Goal: Book appointment/travel/reservation

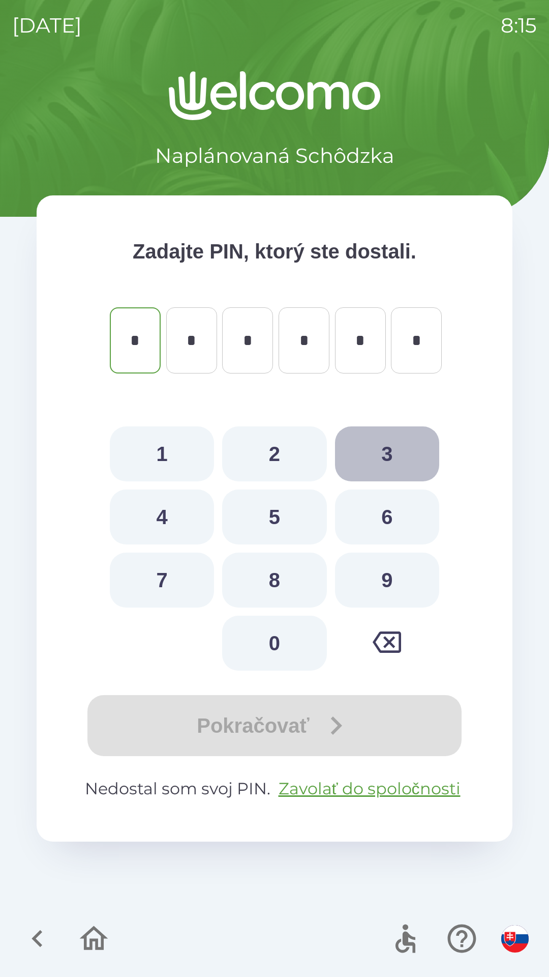
click at [401, 450] on button "3" at bounding box center [387, 453] width 104 height 55
type input "*"
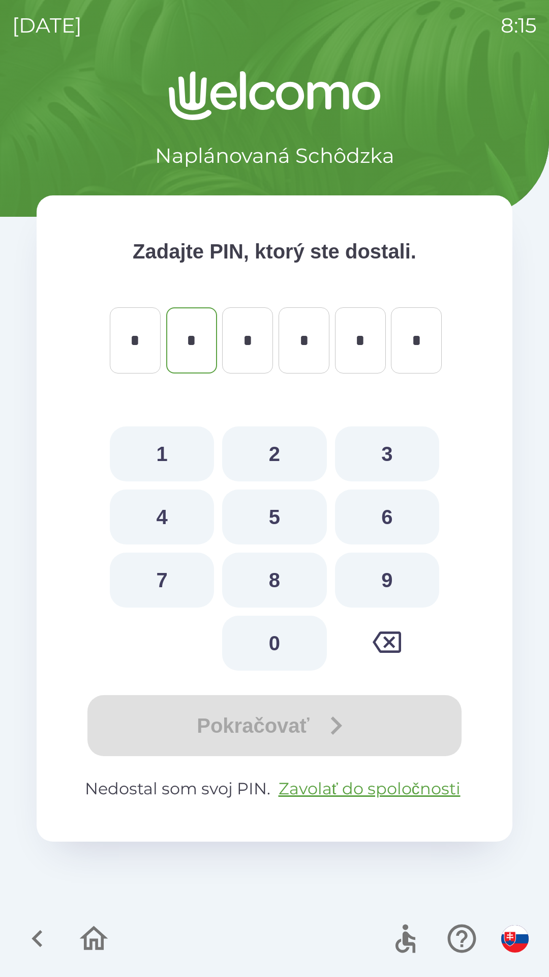
click at [392, 580] on button "9" at bounding box center [387, 579] width 104 height 55
type input "*"
click at [390, 520] on button "6" at bounding box center [387, 516] width 104 height 55
type input "*"
click at [275, 582] on button "8" at bounding box center [274, 579] width 104 height 55
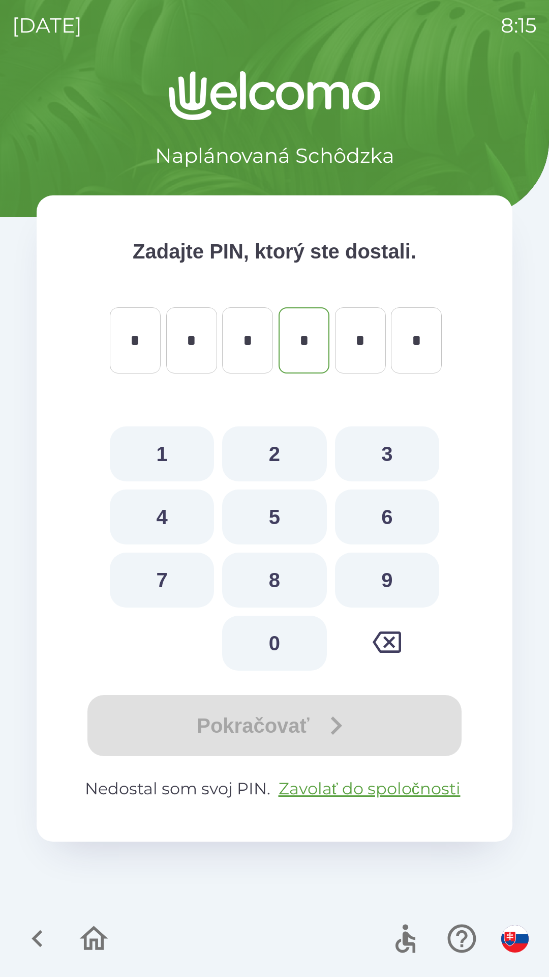
type input "*"
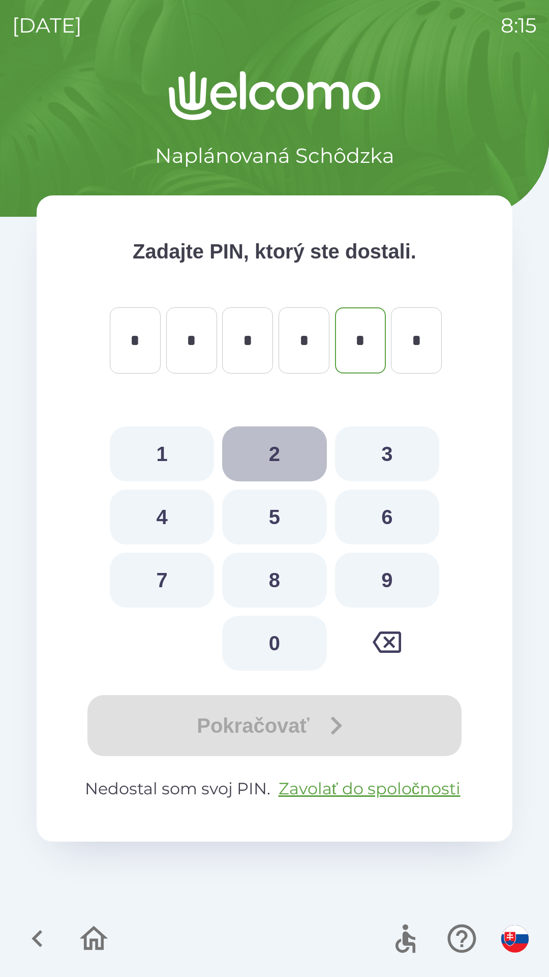
click at [288, 449] on button "2" at bounding box center [274, 453] width 104 height 55
type input "*"
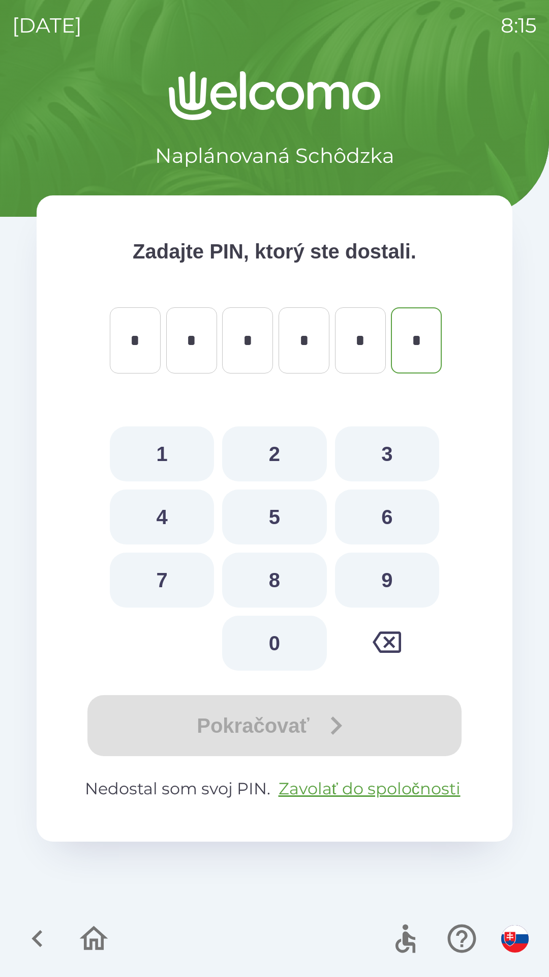
click at [163, 519] on button "4" at bounding box center [162, 516] width 104 height 55
type input "*"
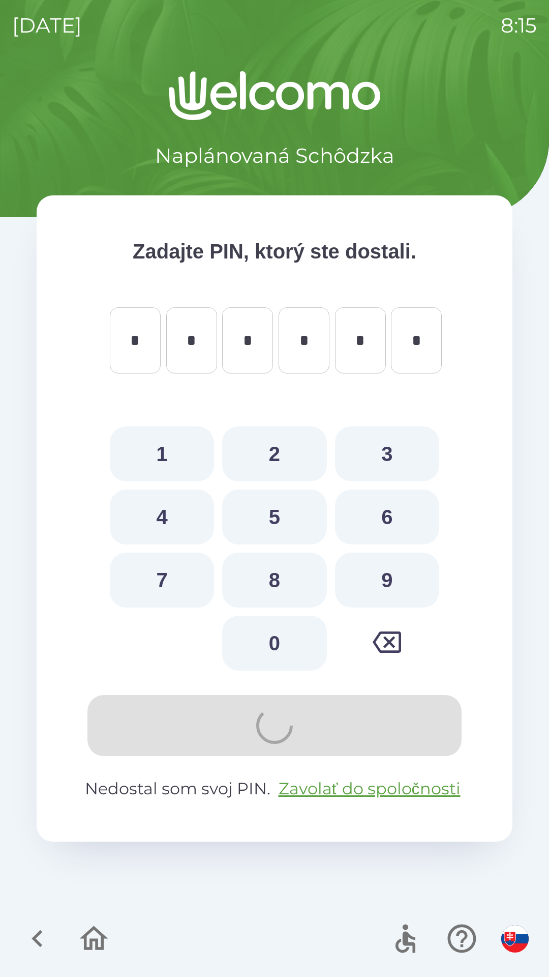
type input "*"
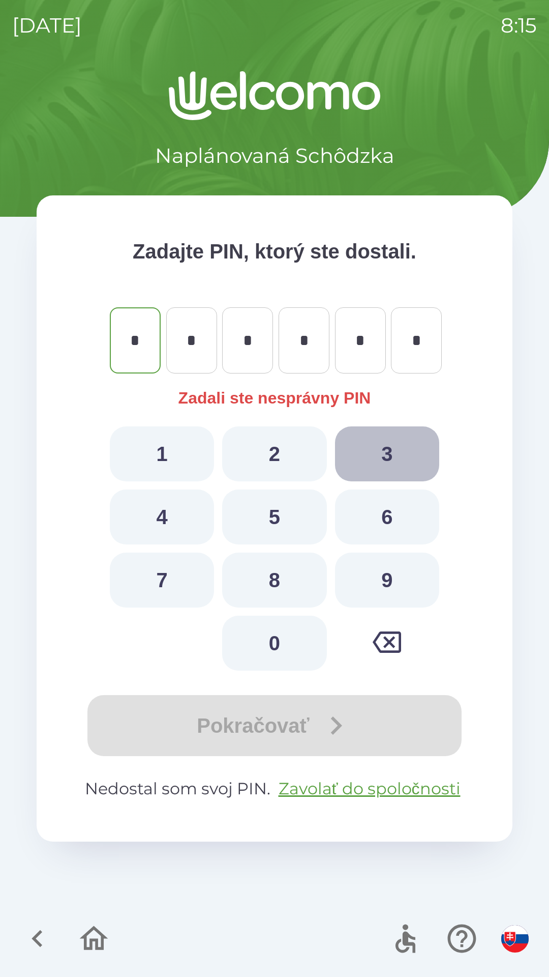
click at [372, 445] on button "3" at bounding box center [387, 453] width 104 height 55
type input "*"
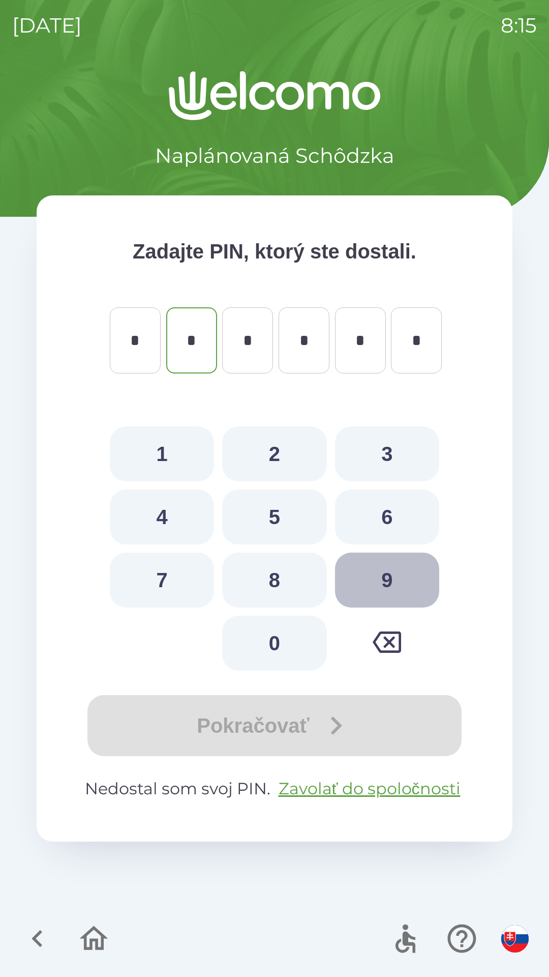
click at [380, 590] on button "9" at bounding box center [387, 579] width 104 height 55
type input "*"
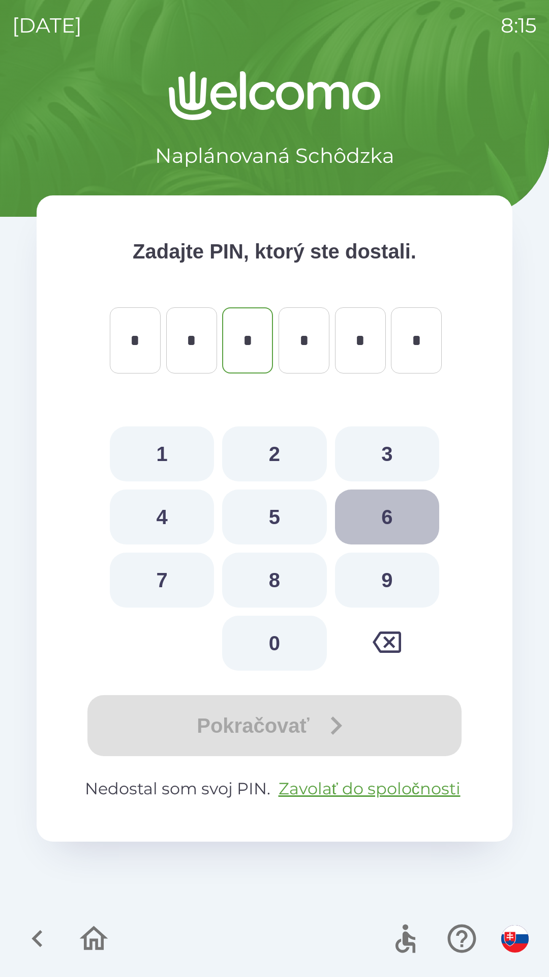
click at [372, 529] on button "6" at bounding box center [387, 516] width 104 height 55
type input "*"
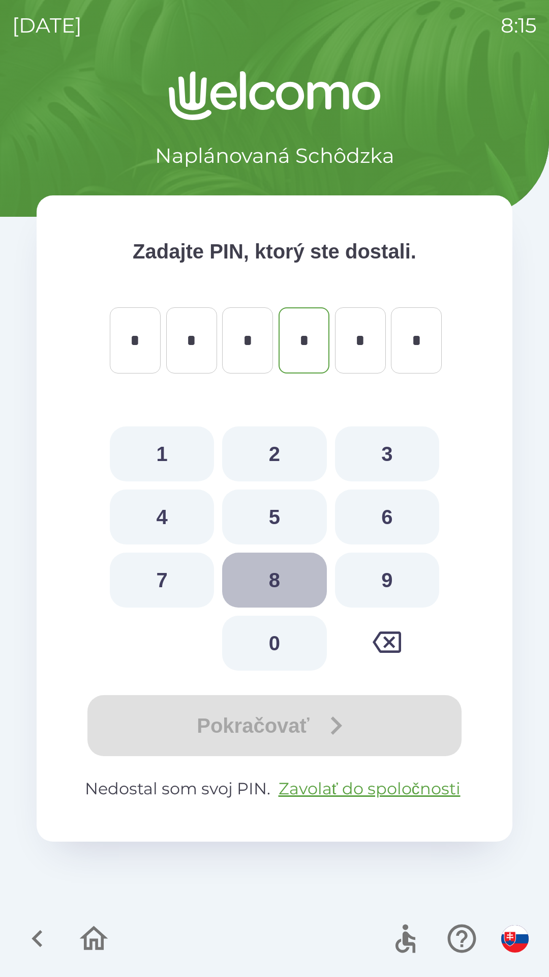
click at [269, 582] on button "8" at bounding box center [274, 579] width 104 height 55
type input "*"
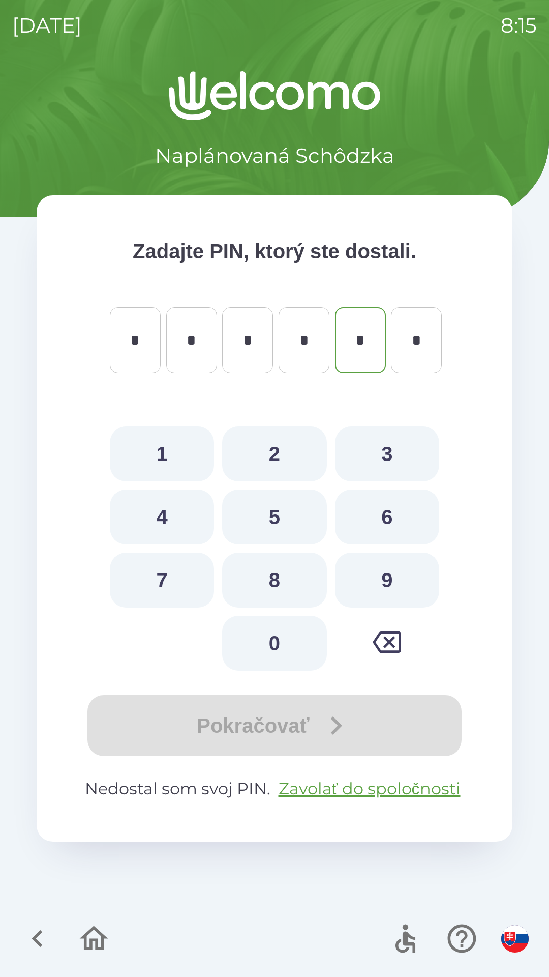
click at [269, 455] on button "2" at bounding box center [274, 453] width 104 height 55
type input "*"
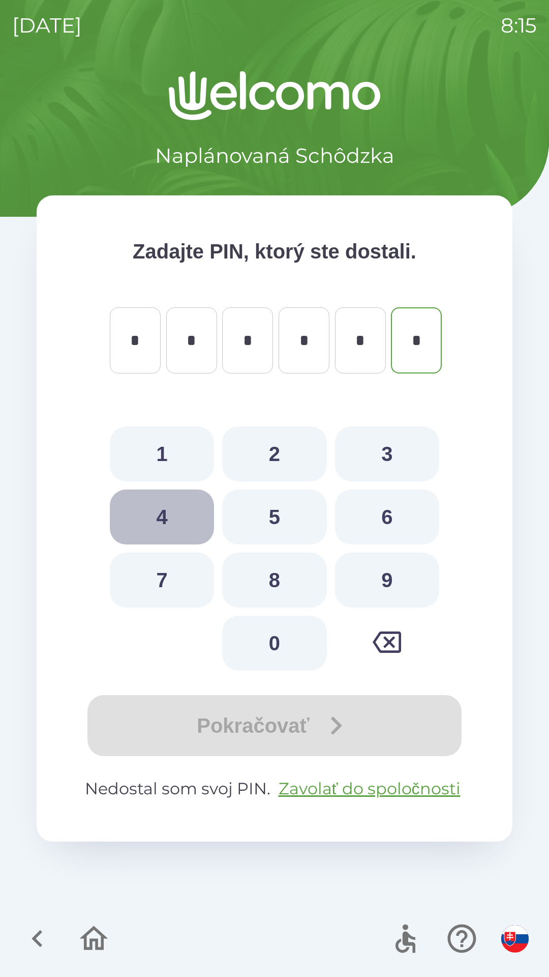
click at [165, 521] on button "4" at bounding box center [162, 516] width 104 height 55
type input "*"
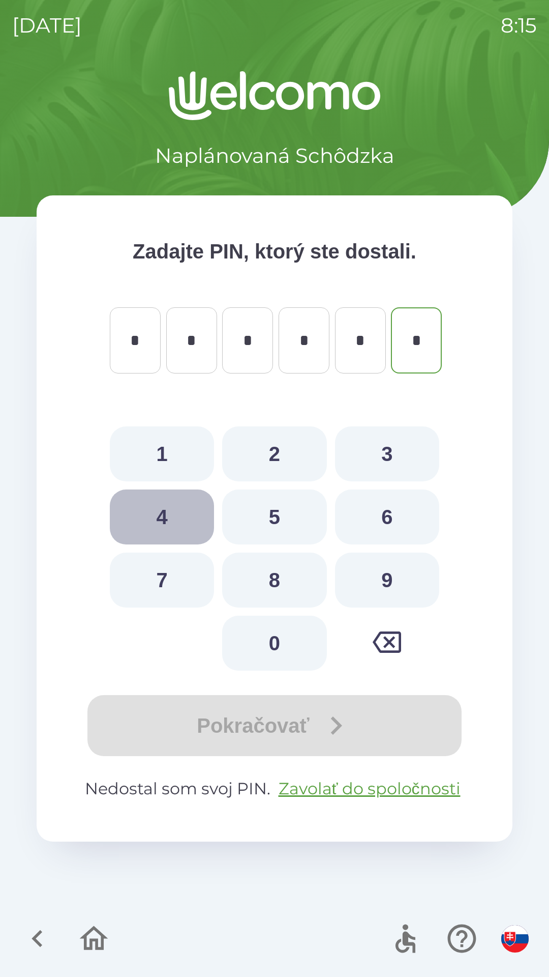
type input "*"
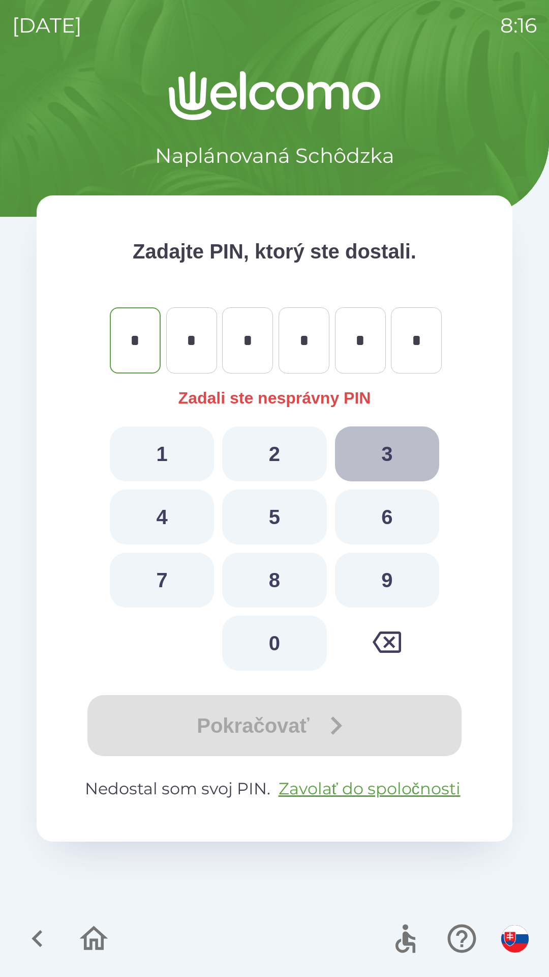
click at [384, 454] on button "3" at bounding box center [387, 453] width 104 height 55
type input "*"
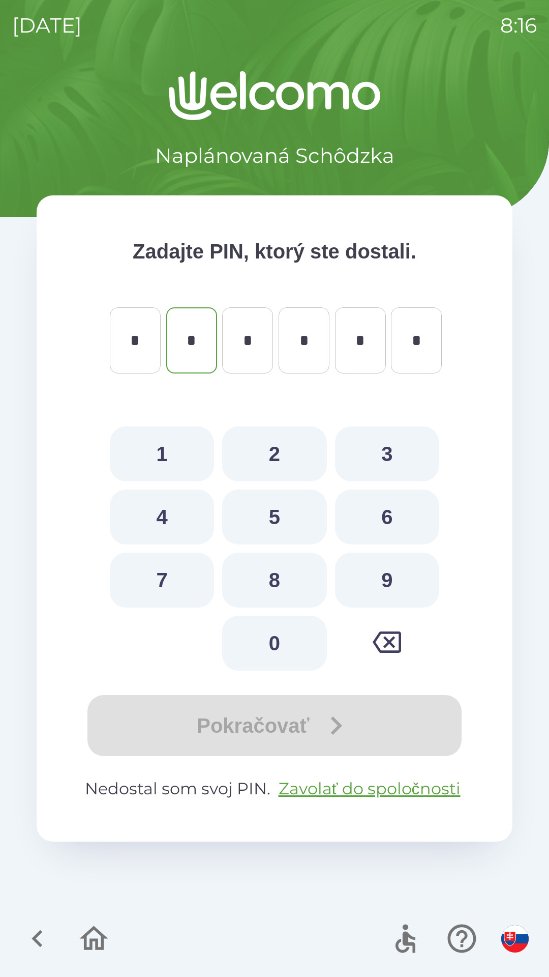
click at [389, 572] on button "9" at bounding box center [387, 579] width 104 height 55
type input "*"
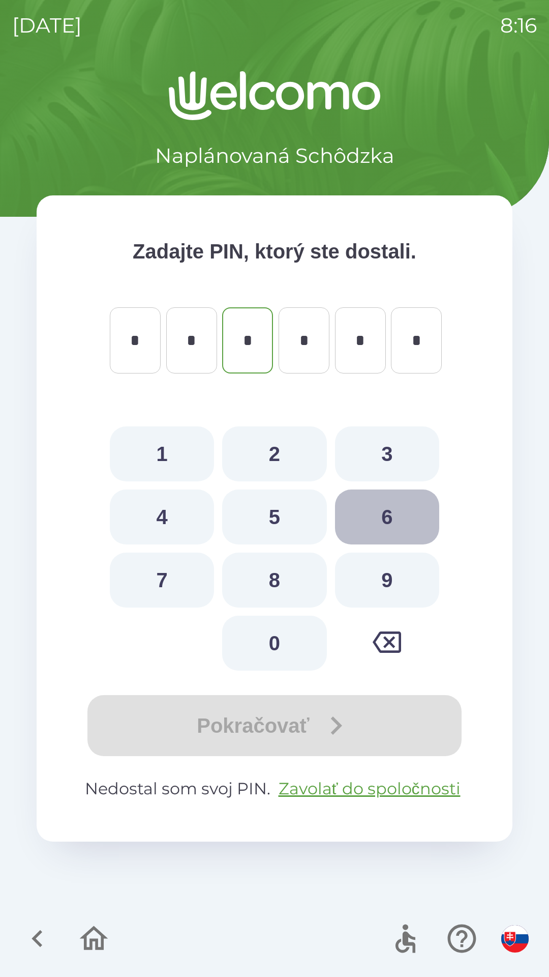
click at [395, 522] on button "6" at bounding box center [387, 516] width 104 height 55
type input "*"
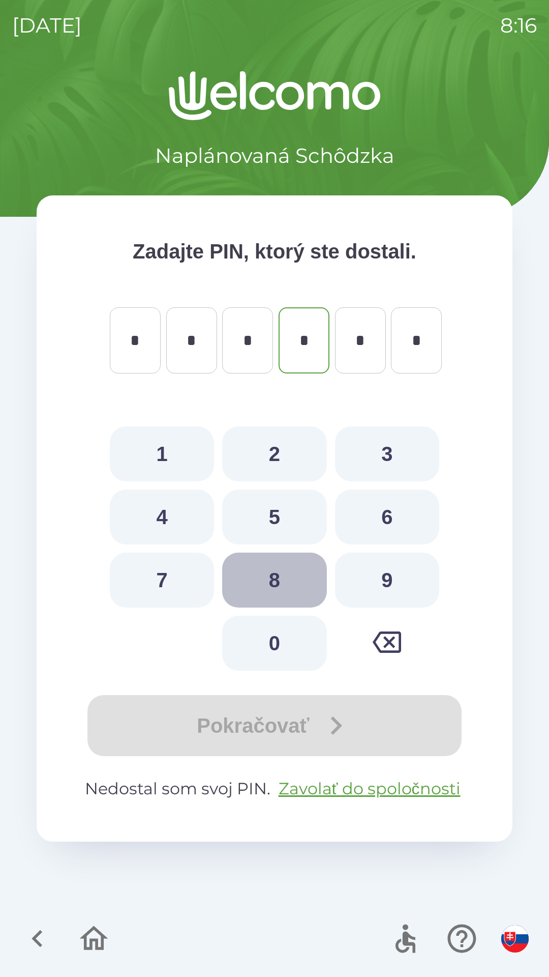
click at [287, 580] on button "8" at bounding box center [274, 579] width 104 height 55
type input "*"
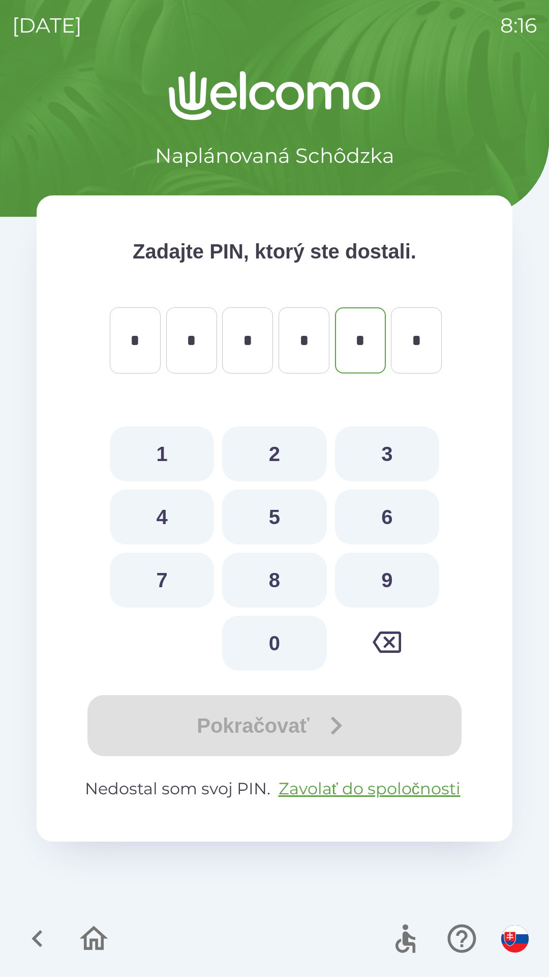
click at [280, 458] on button "2" at bounding box center [274, 453] width 104 height 55
type input "*"
click at [164, 532] on button "4" at bounding box center [162, 516] width 104 height 55
type input "*"
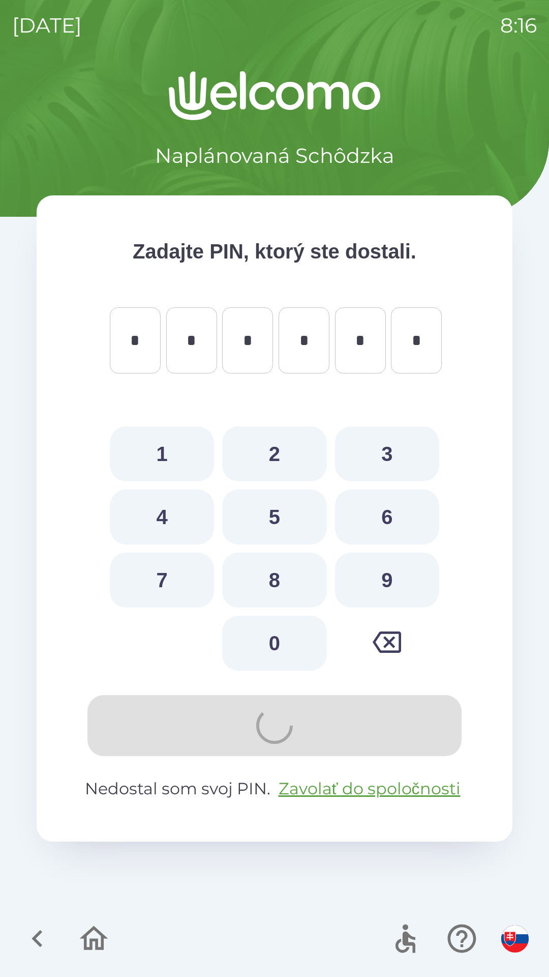
type input "*"
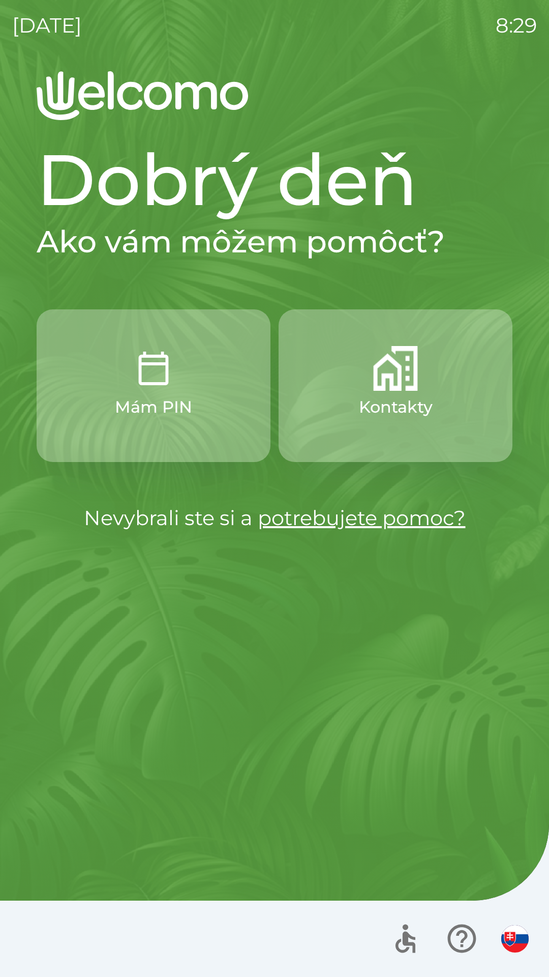
click at [413, 389] on img "button" at bounding box center [395, 368] width 45 height 45
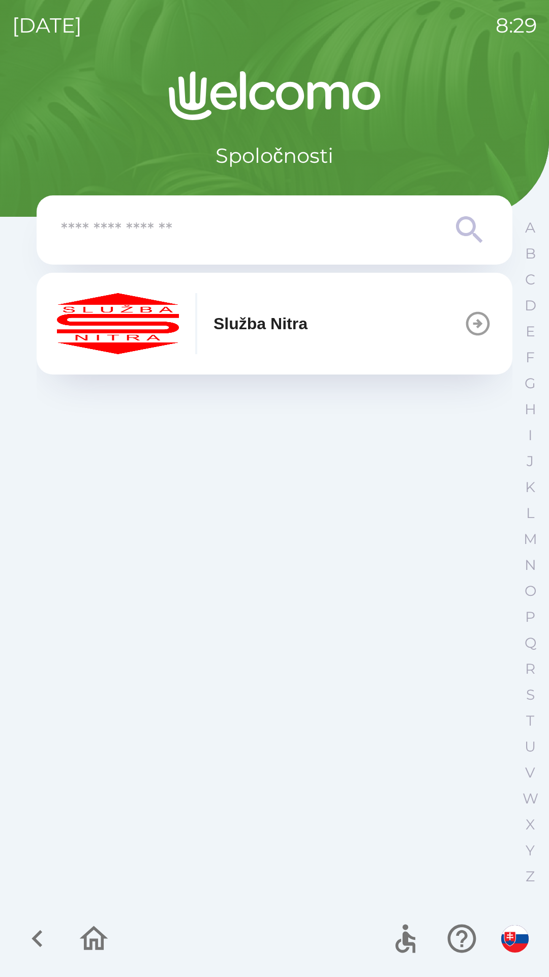
click at [324, 327] on button "Služba Nitra" at bounding box center [275, 324] width 476 height 102
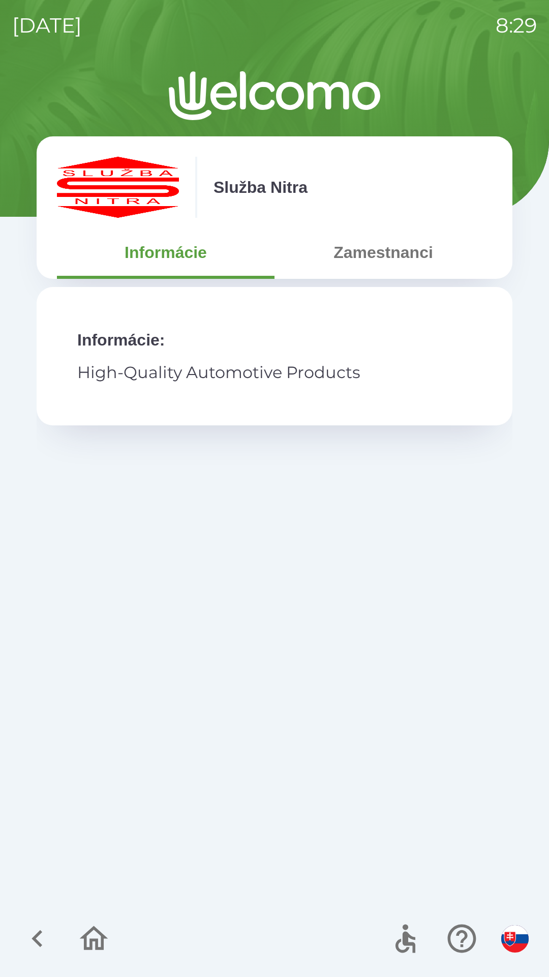
click at [389, 254] on button "Zamestnanci" at bounding box center [384, 252] width 218 height 37
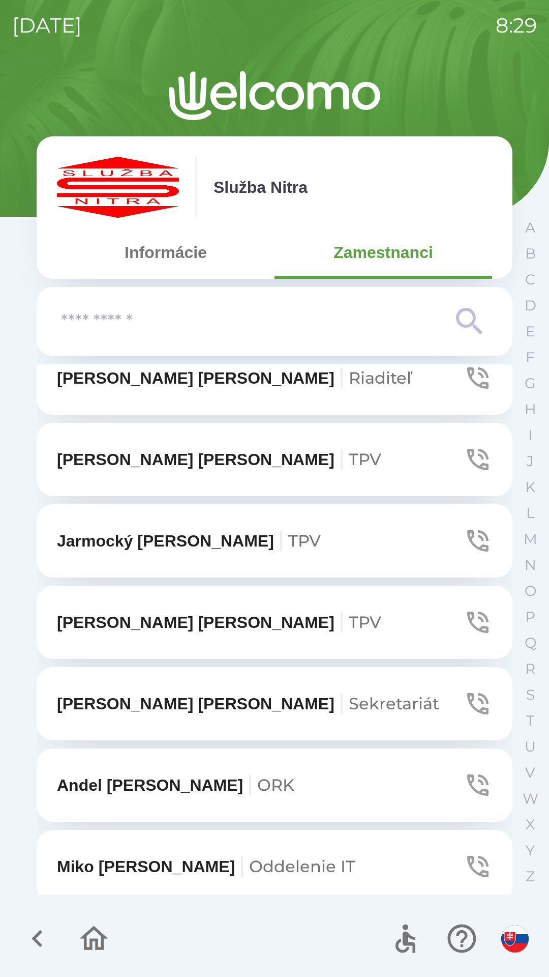
scroll to position [3104, 0]
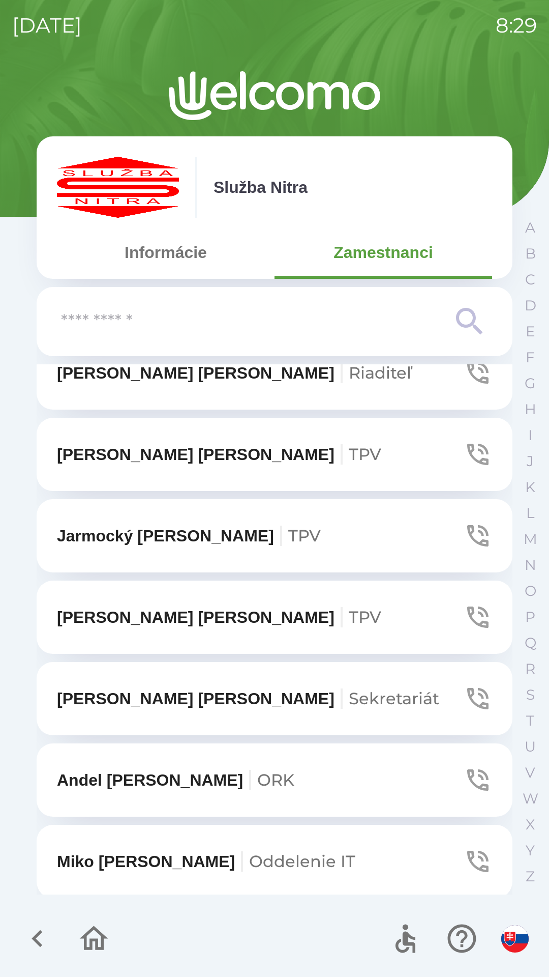
click at [186, 686] on p "[PERSON_NAME]" at bounding box center [248, 698] width 383 height 24
